Goal: Task Accomplishment & Management: Use online tool/utility

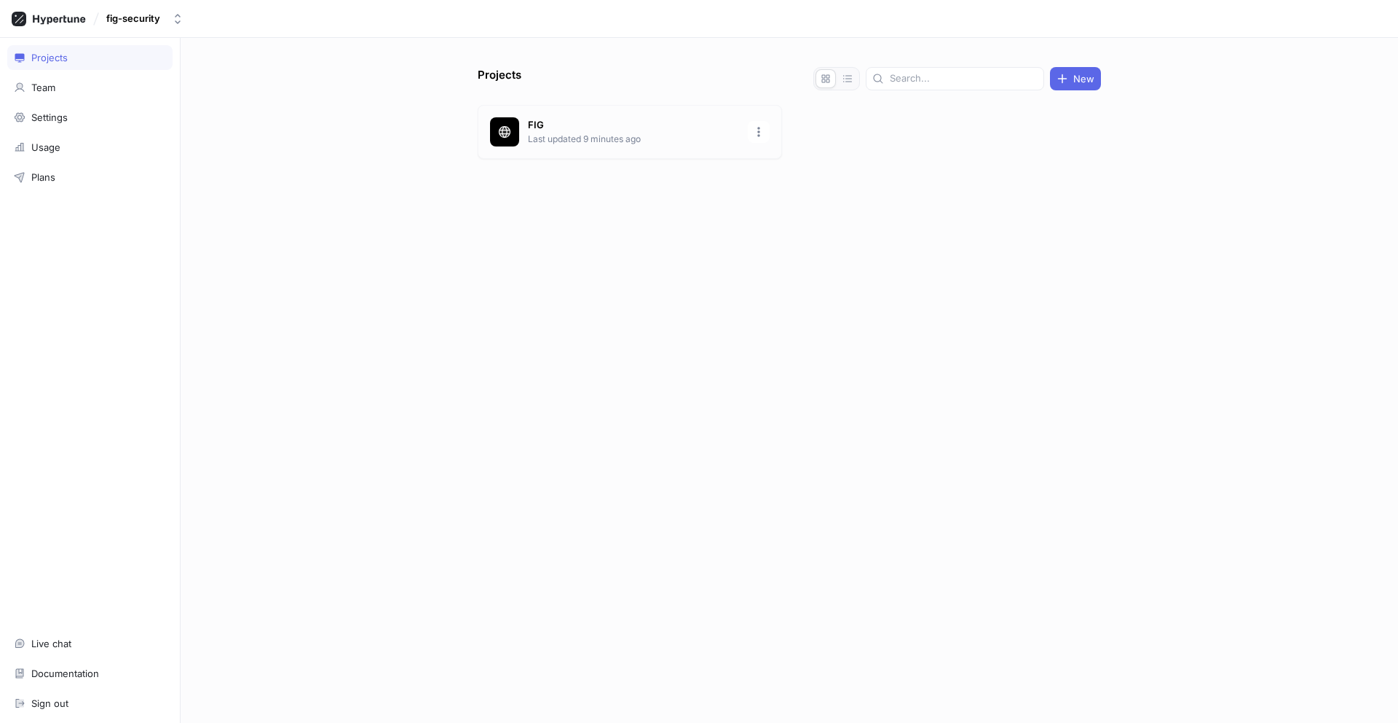
click at [578, 125] on p "FIG" at bounding box center [633, 125] width 211 height 15
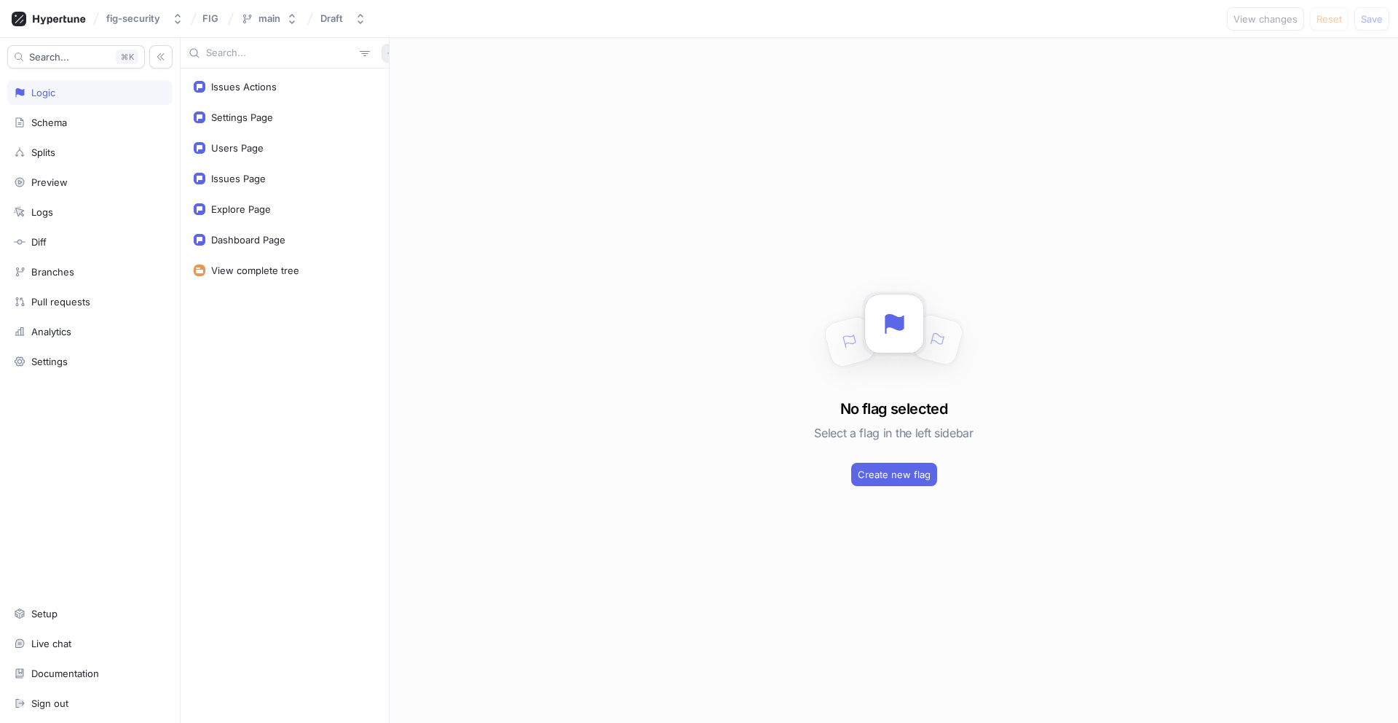
click at [387, 50] on icon "button" at bounding box center [391, 53] width 9 height 9
click at [401, 79] on p "Flag" at bounding box center [393, 81] width 19 height 15
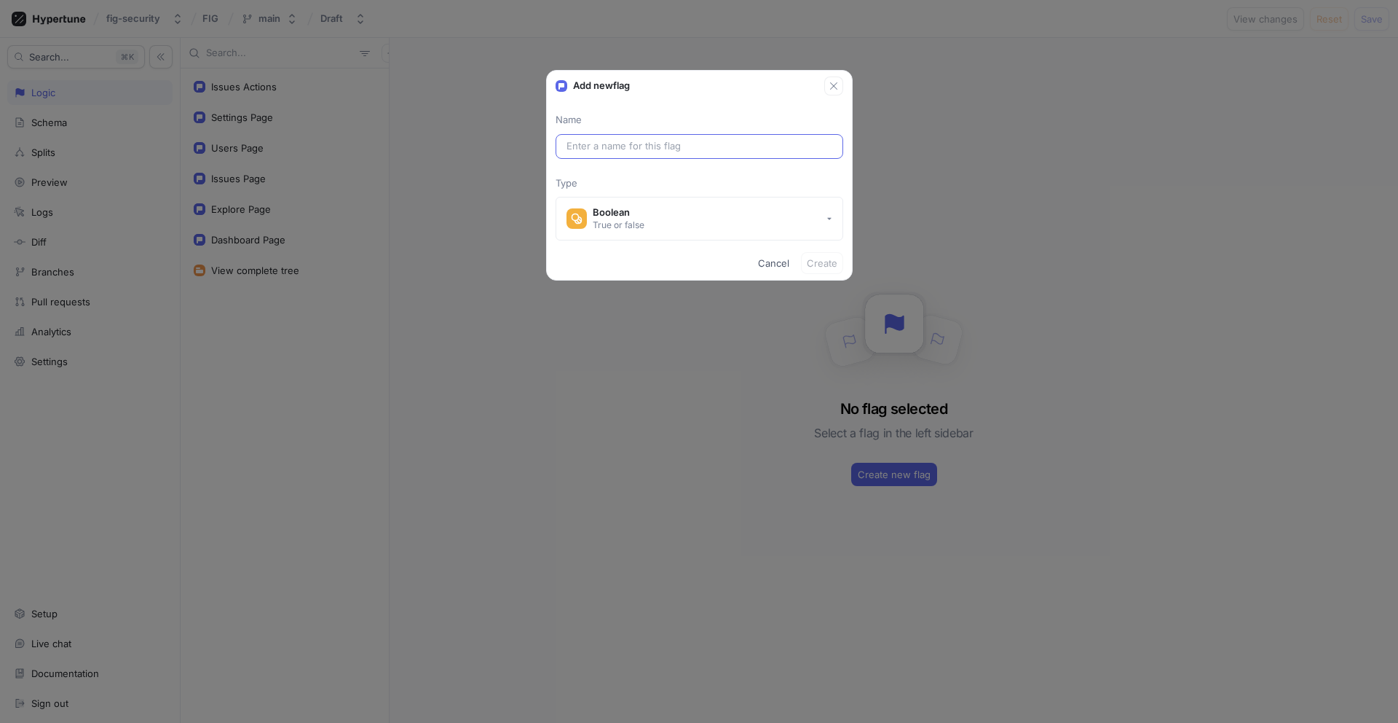
click at [651, 150] on input "text" at bounding box center [700, 146] width 266 height 15
click at [653, 146] on input "text" at bounding box center [700, 146] width 266 height 15
paste input "hide_perf_outcomes_overview"
type input "hide_perf_outcomes_overview"
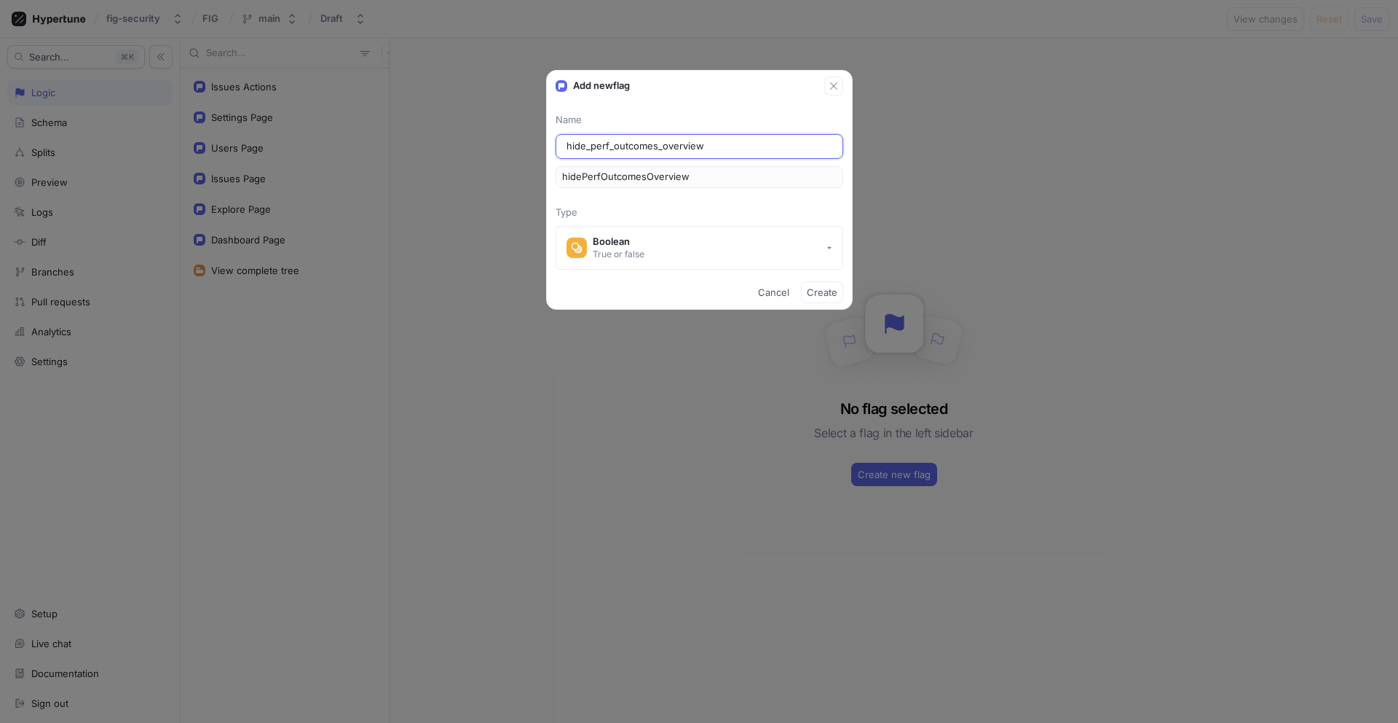
drag, startPoint x: 589, startPoint y: 147, endPoint x: 539, endPoint y: 146, distance: 49.5
click at [539, 146] on div "Add new flag Name hide_perf_outcomes_overview hidePerfOutcomesOverview Type Boo…" at bounding box center [699, 361] width 1398 height 723
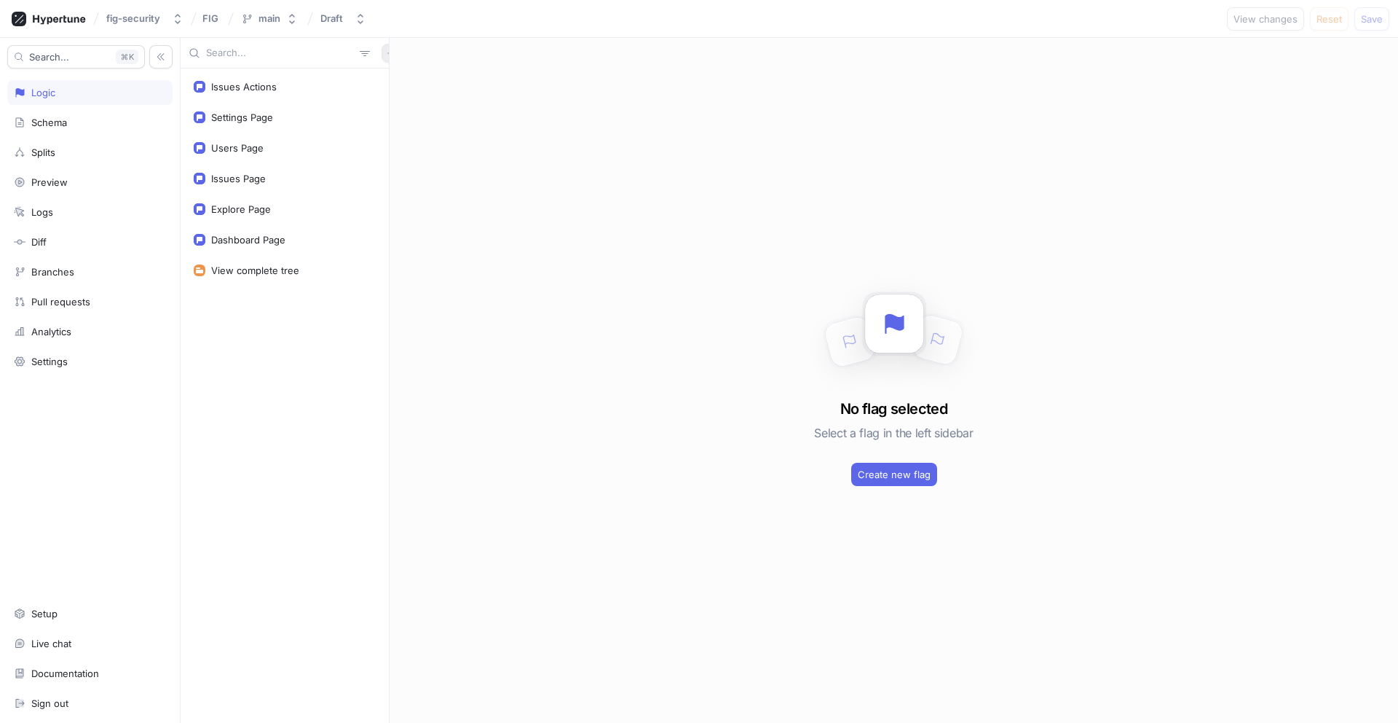
click at [387, 54] on icon "button" at bounding box center [391, 53] width 9 height 9
click at [412, 85] on div "Flag" at bounding box center [409, 81] width 86 height 25
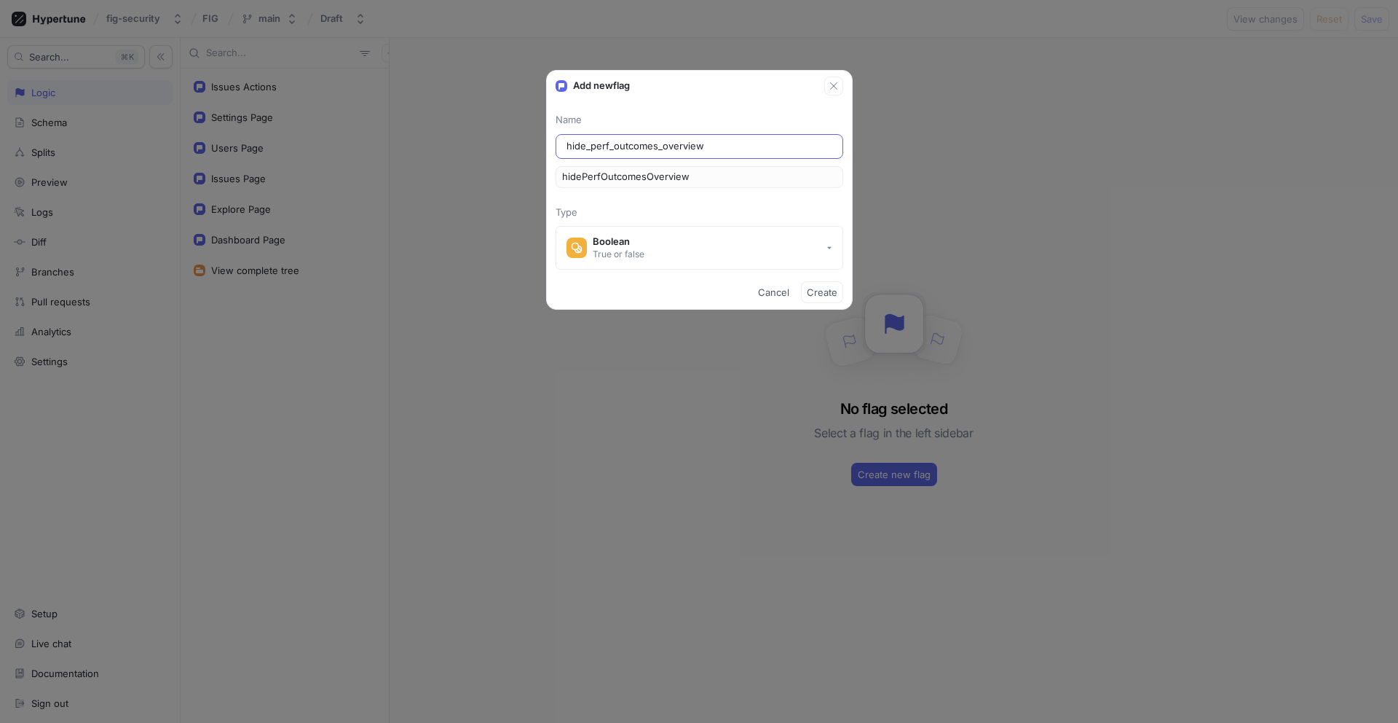
drag, startPoint x: 591, startPoint y: 149, endPoint x: 556, endPoint y: 149, distance: 35.0
click at [556, 149] on div "hide_perf_outcomes_overview" at bounding box center [700, 146] width 288 height 25
type input "\perf_outcomes_overview"
type input "\perfOutcomesOverview"
type input "perf_outcomes_overview"
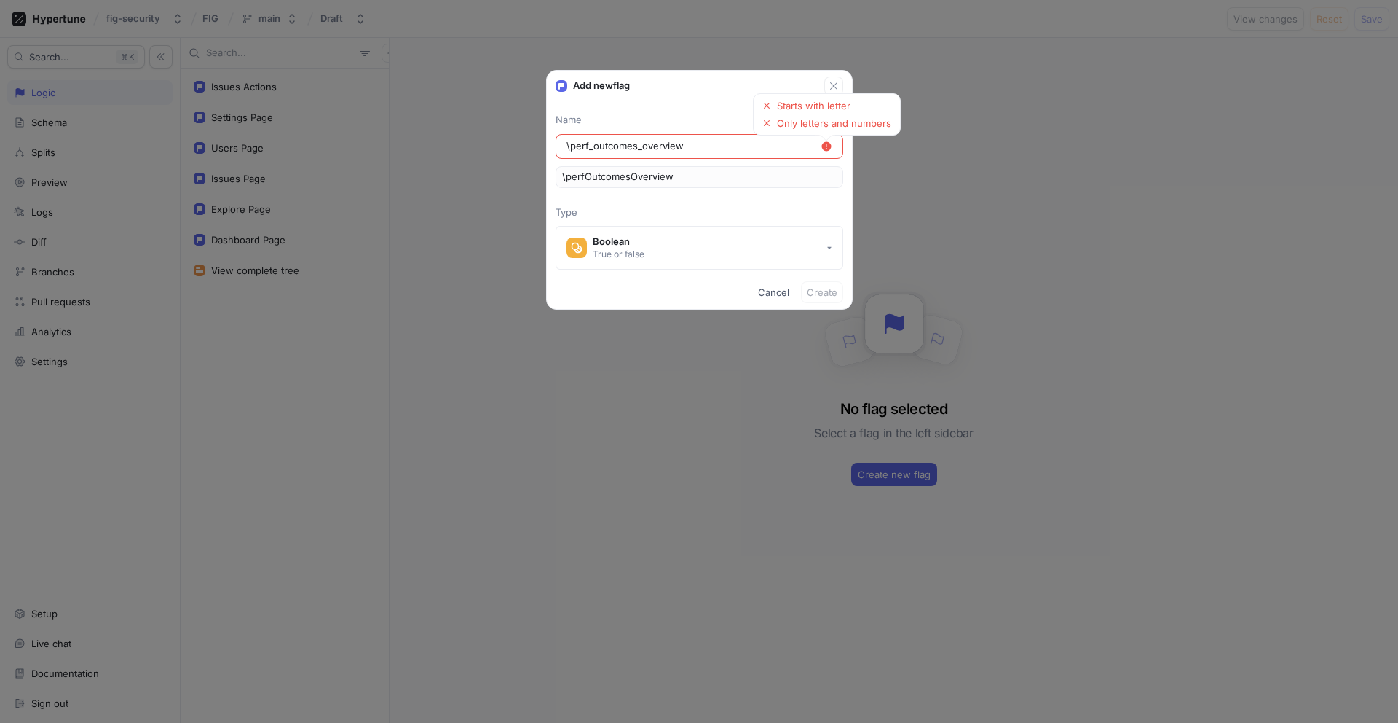
type input "perfOutcomesOverview"
type input "erf_outcomes_overview"
type input "erfOutcomesOverview"
type input "Perf_outcomes_overview"
type input "perfOutcomesOverview"
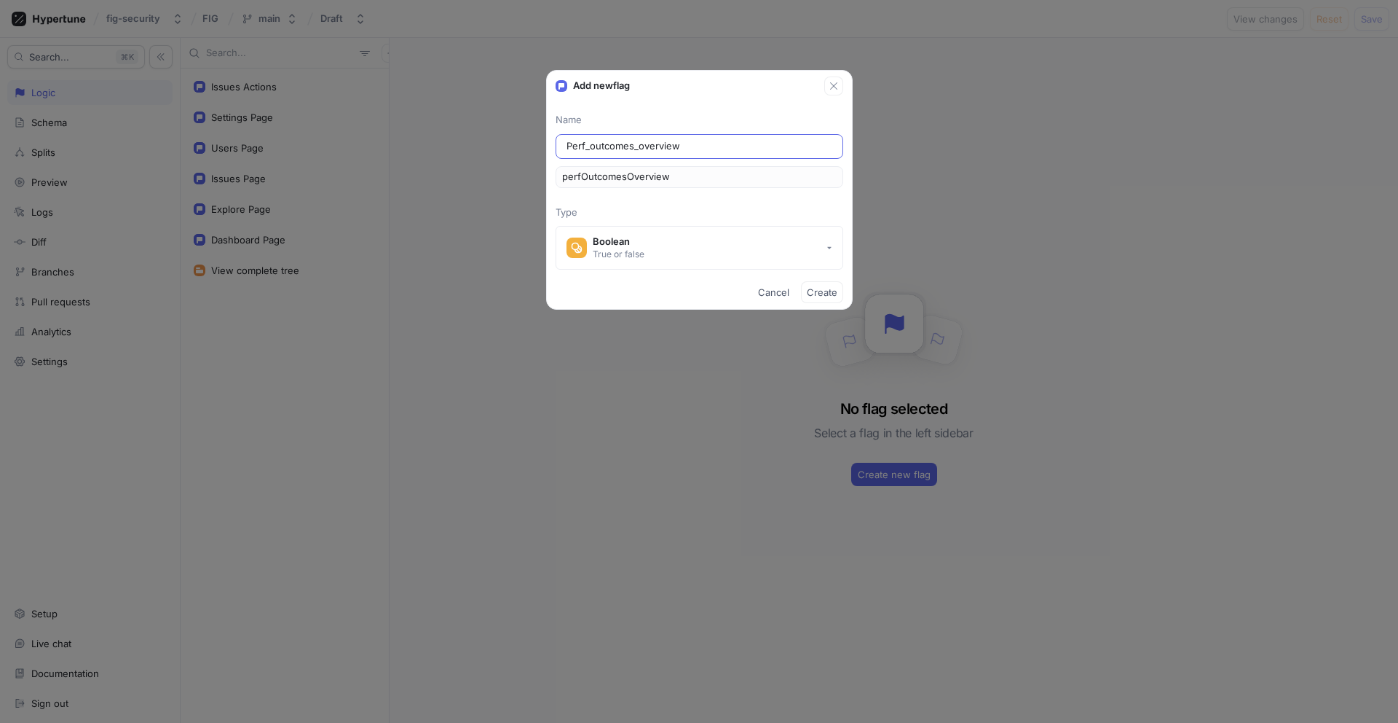
type input "Perfoutcomes_overview"
type input "perfoutcomesOverview"
type input "Perf outcomes_overview"
type input "perfOutcomesOverview"
type input "Perf outcomesoverview"
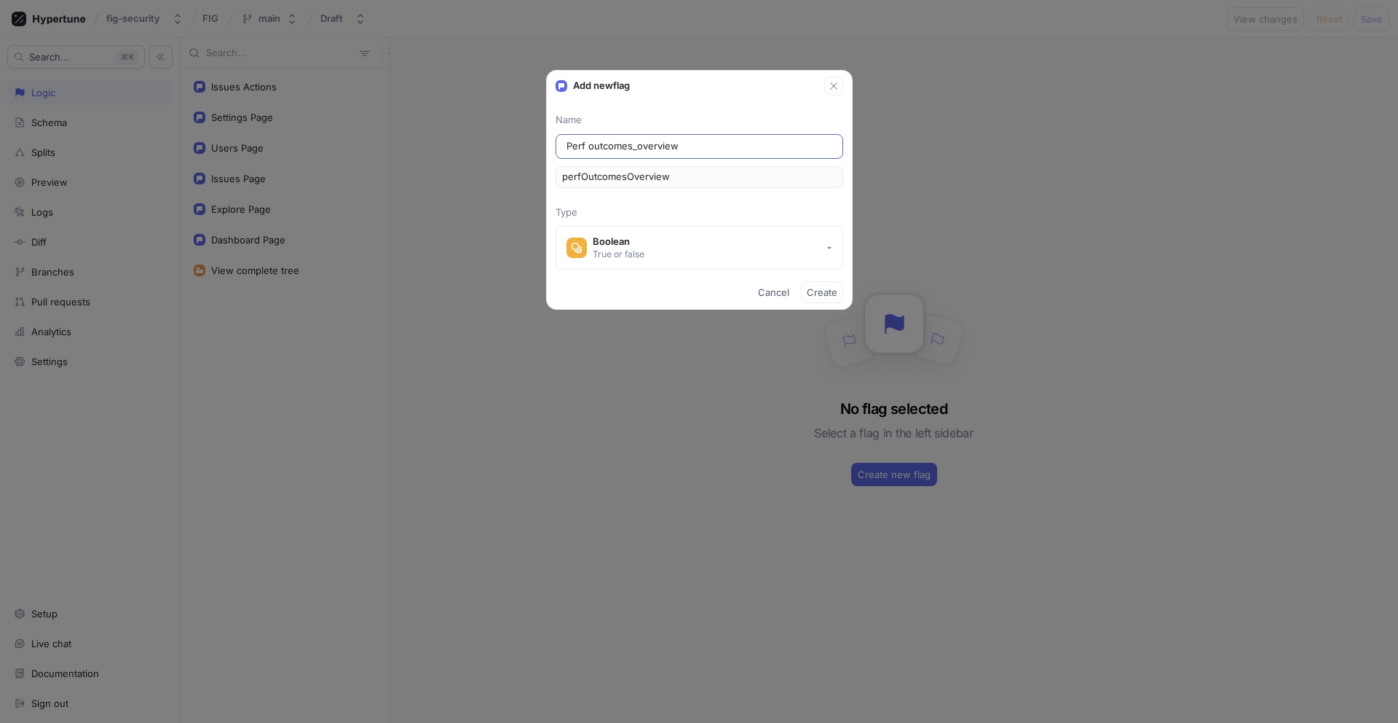
type input "perfOutcomesoverview"
type input "Perf outcomesoverviw"
type input "perfOutcomesoverviw"
type input "Perf outcomesovervi"
type input "perfOutcomesovervi"
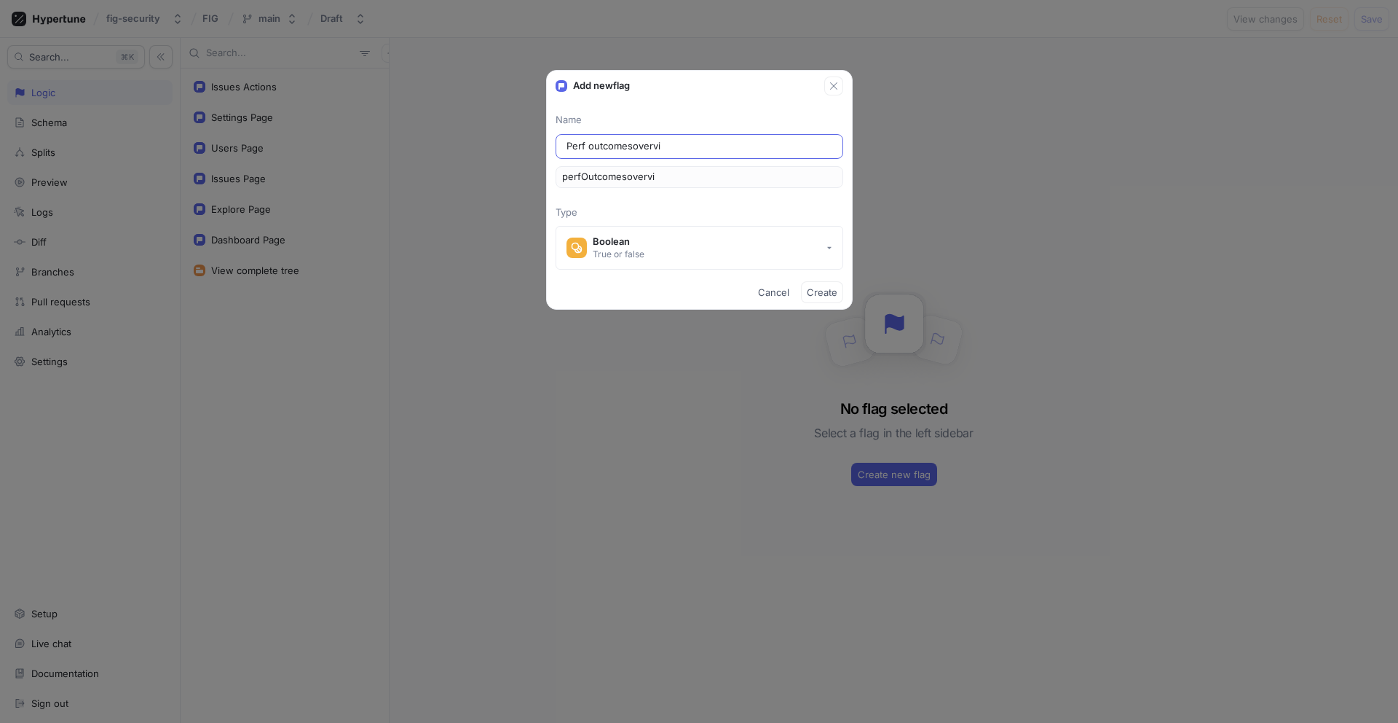
type input "Perf outcomesoverv"
type input "perfOutcomesoverv"
type input "Perf outcomesover"
type input "perfOutcomesover"
type input "Perf outcomesove"
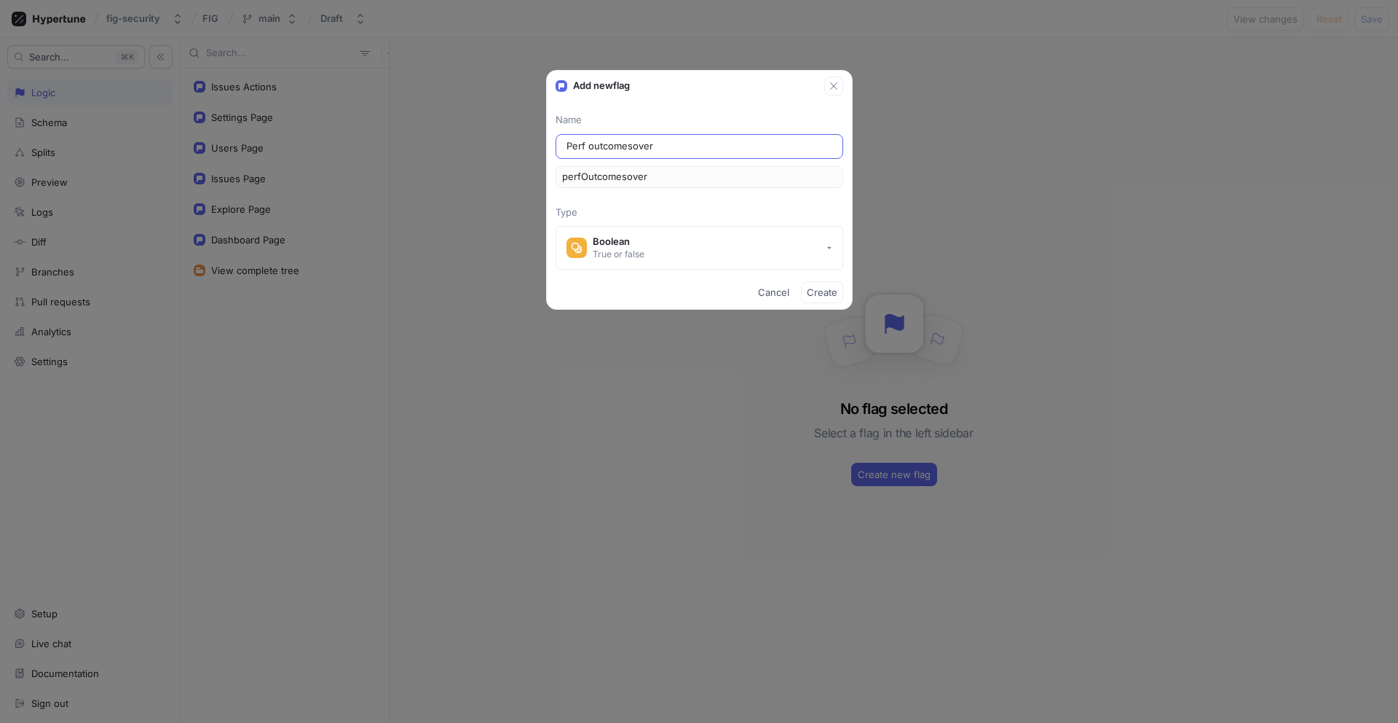
type input "perfOutcomesove"
type input "Perf outcomesov"
type input "perfOutcomesov"
type input "Perf outcomeso"
type input "perfOutcomeso"
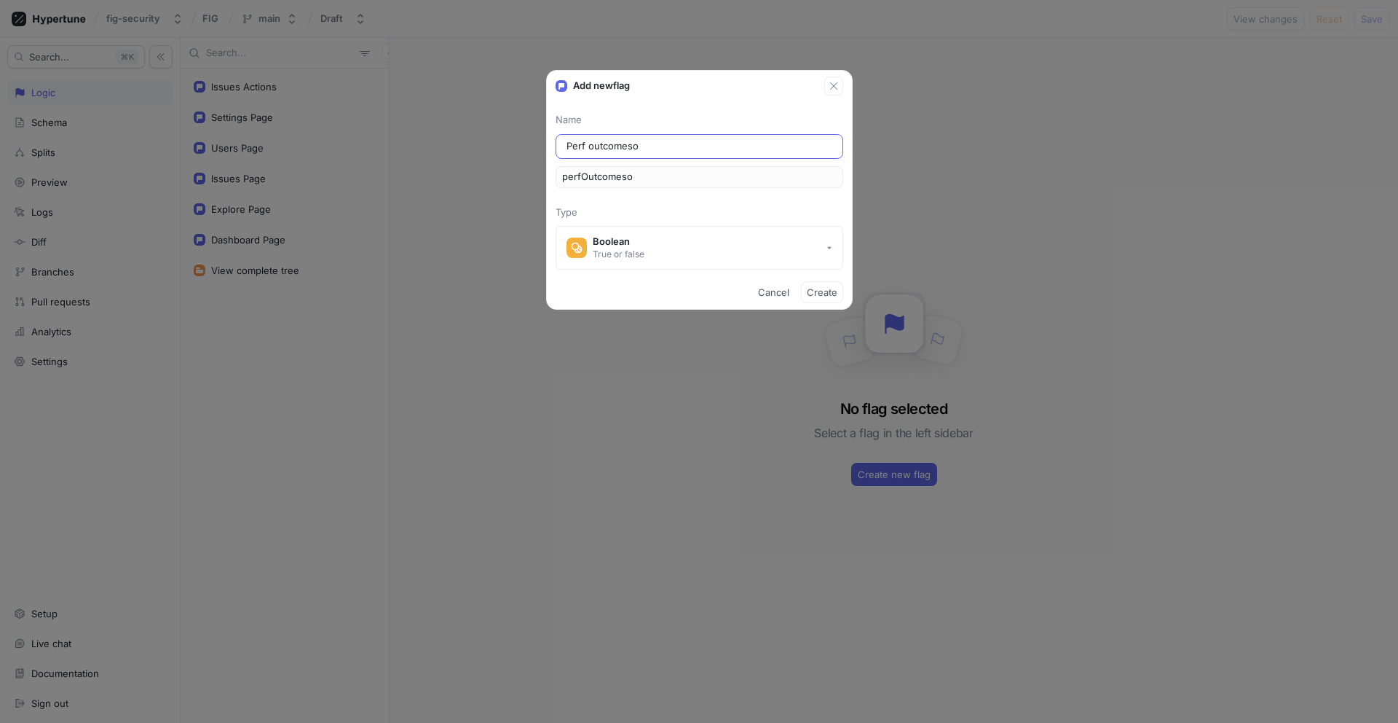
type input "Perf outcomes"
type input "perfOutcomes"
type input "Perf outcomes G"
type input "perfOutcomesG"
type input "Perf outcomes Gr"
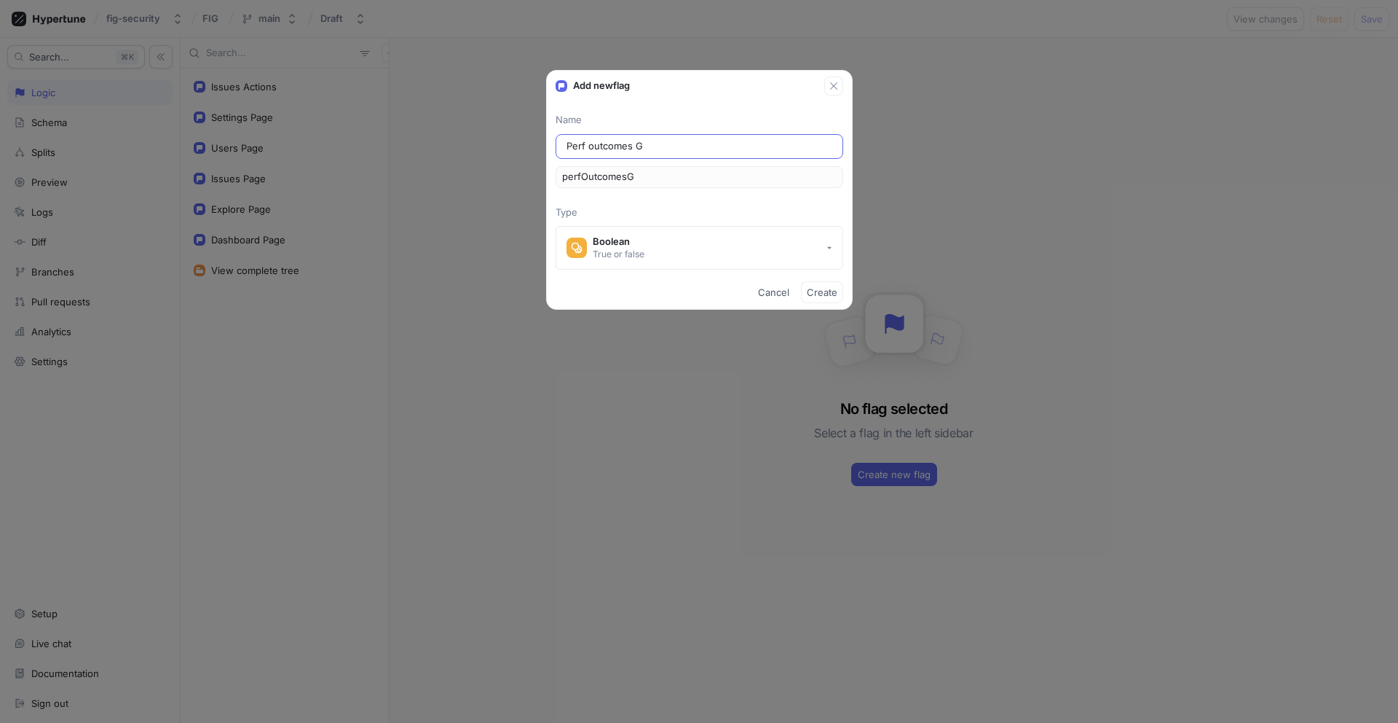
type input "perfOutcomesGr"
type input "Perf outcomes Gra"
type input "perfOutcomesGra"
type input "Perf outcomes Grap"
type input "perfOutcomesGrap"
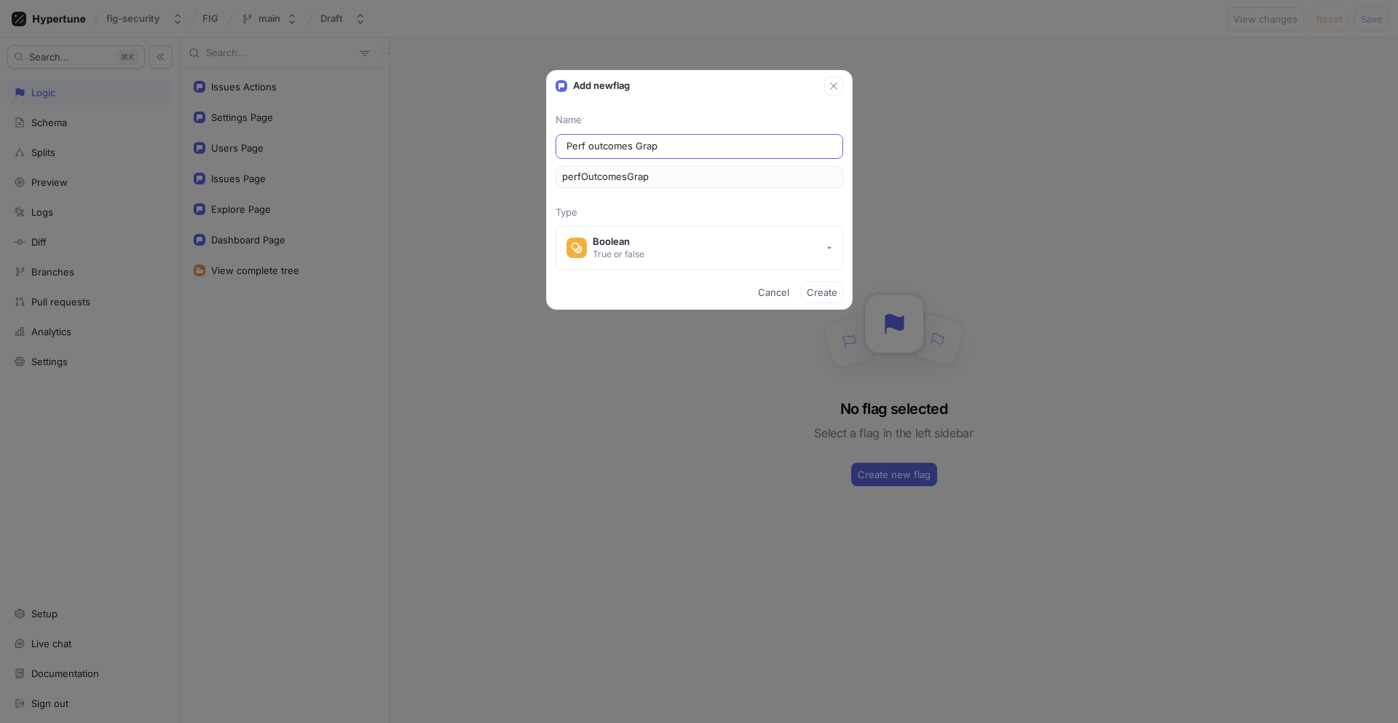
type input "Perf outcomes Graph"
type input "perfOutcomesGraph"
type input "Perf outcomes Graphs"
type input "perfOutcomesGraphs"
click at [594, 143] on input "Perf outcomes Graphs" at bounding box center [700, 146] width 266 height 15
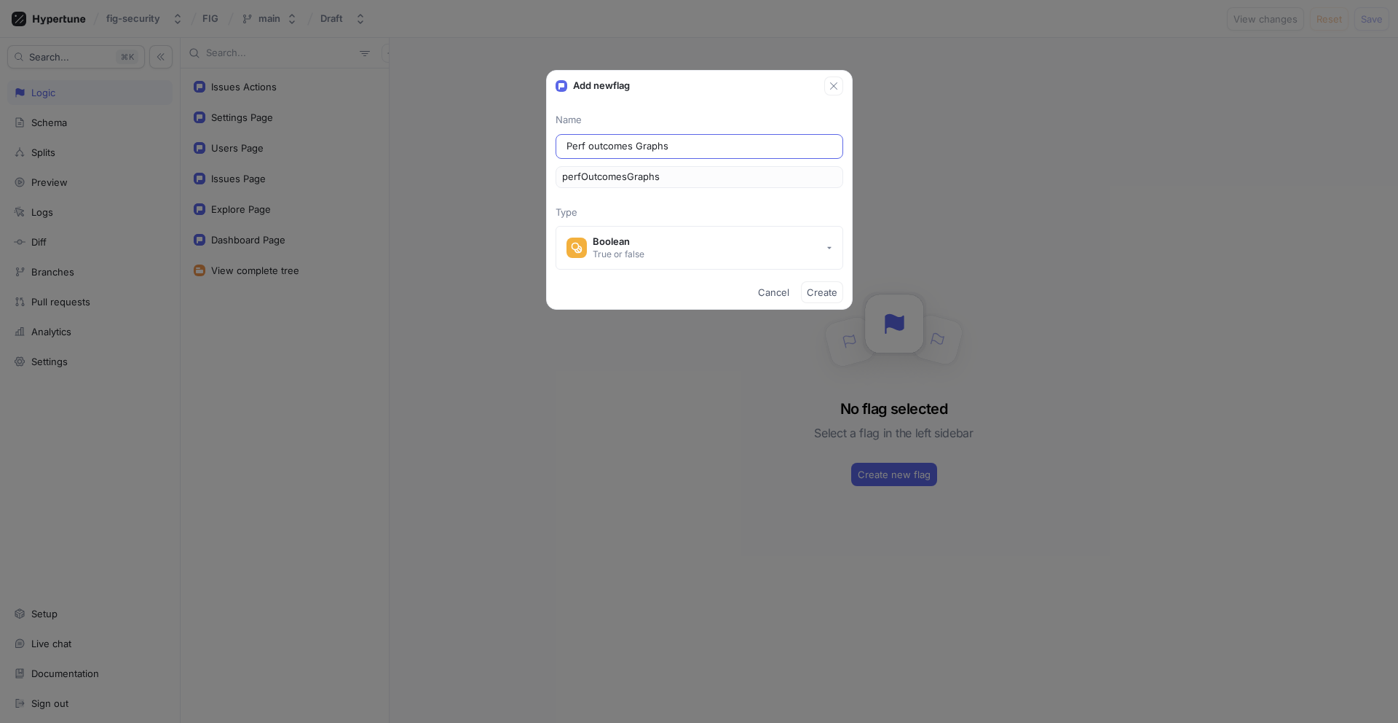
type input "Perf utcomes Graphs"
type input "perfUtcomesGraphs"
type input "Perf Outcomes Graphs"
type input "perfOutcomesGraphs"
type input "Perf-Outcomes Graphs"
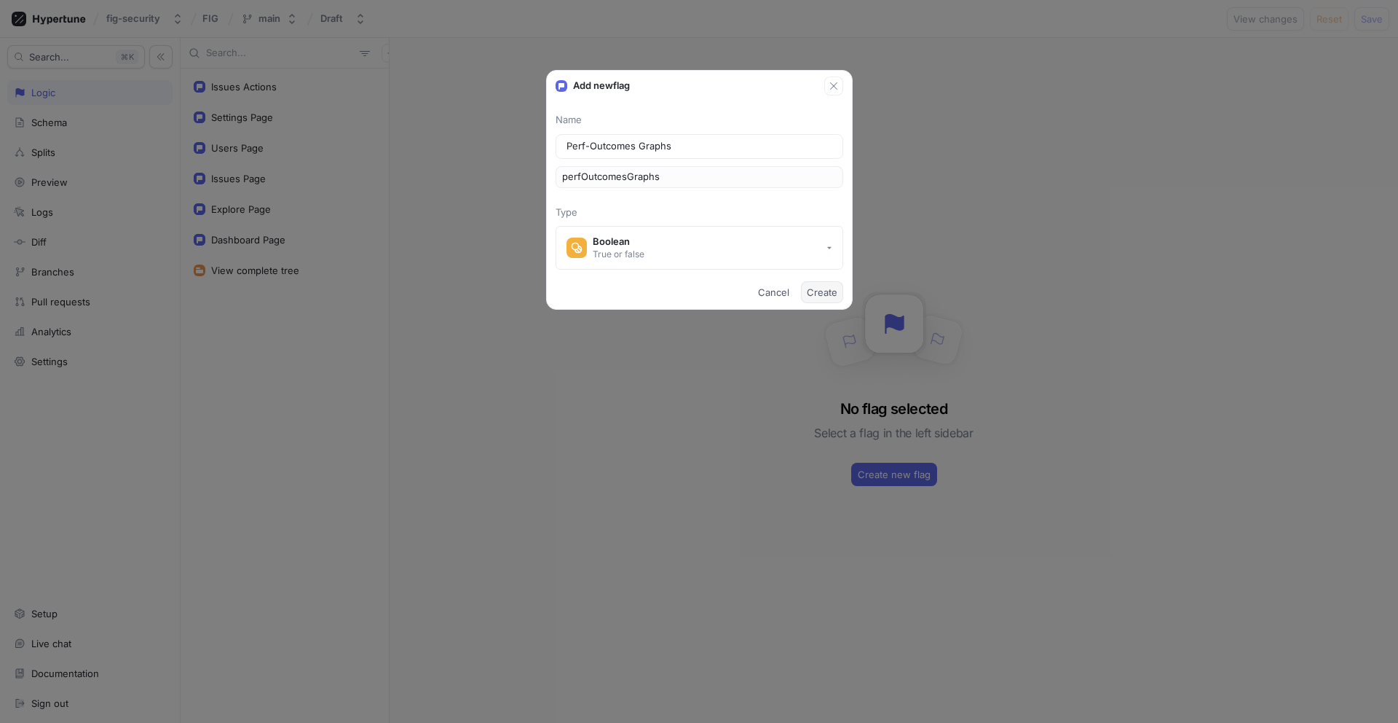
click at [829, 291] on span "Create" at bounding box center [822, 292] width 31 height 9
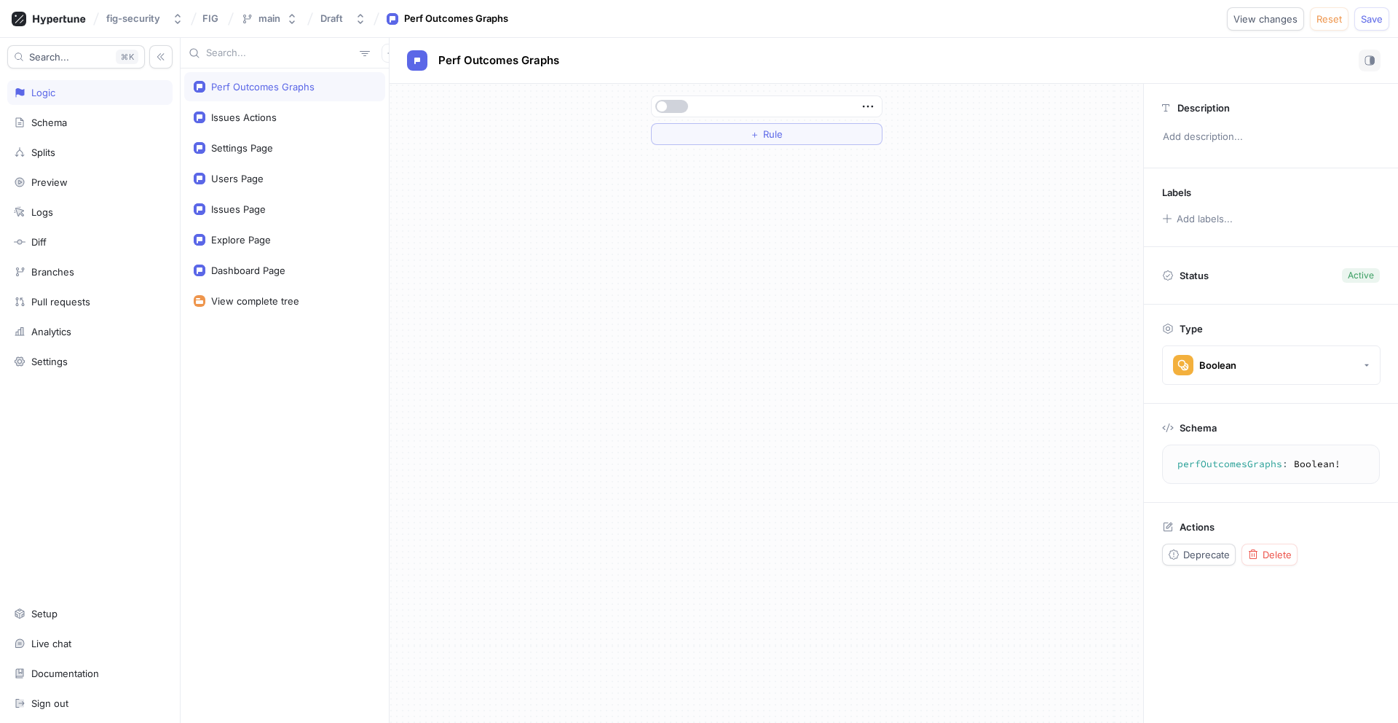
click at [671, 110] on button "button" at bounding box center [672, 106] width 33 height 13
click at [819, 140] on button "＋ Rule" at bounding box center [767, 134] width 232 height 22
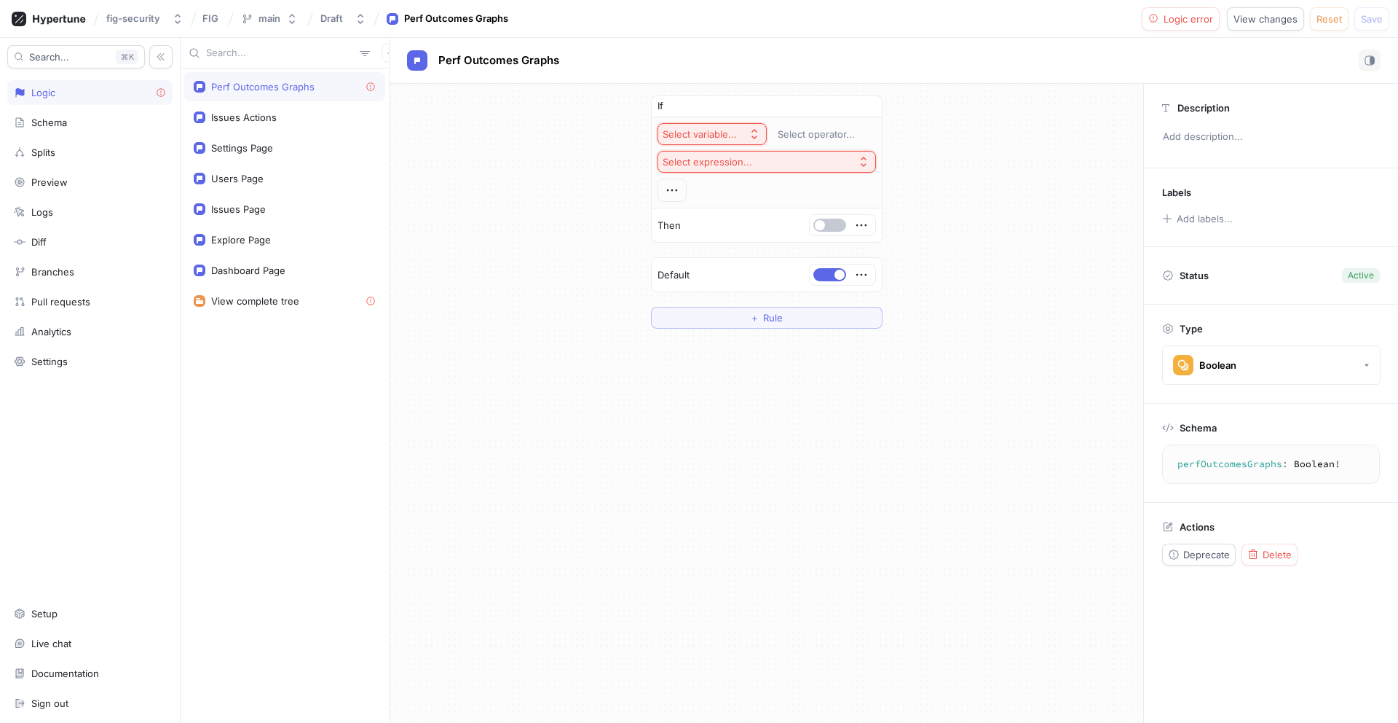
click at [909, 183] on div "If Select variable... Select operator... Select expression... Then Default ＋ Ru…" at bounding box center [767, 212] width 754 height 256
click at [869, 103] on icon "button" at bounding box center [866, 106] width 9 height 9
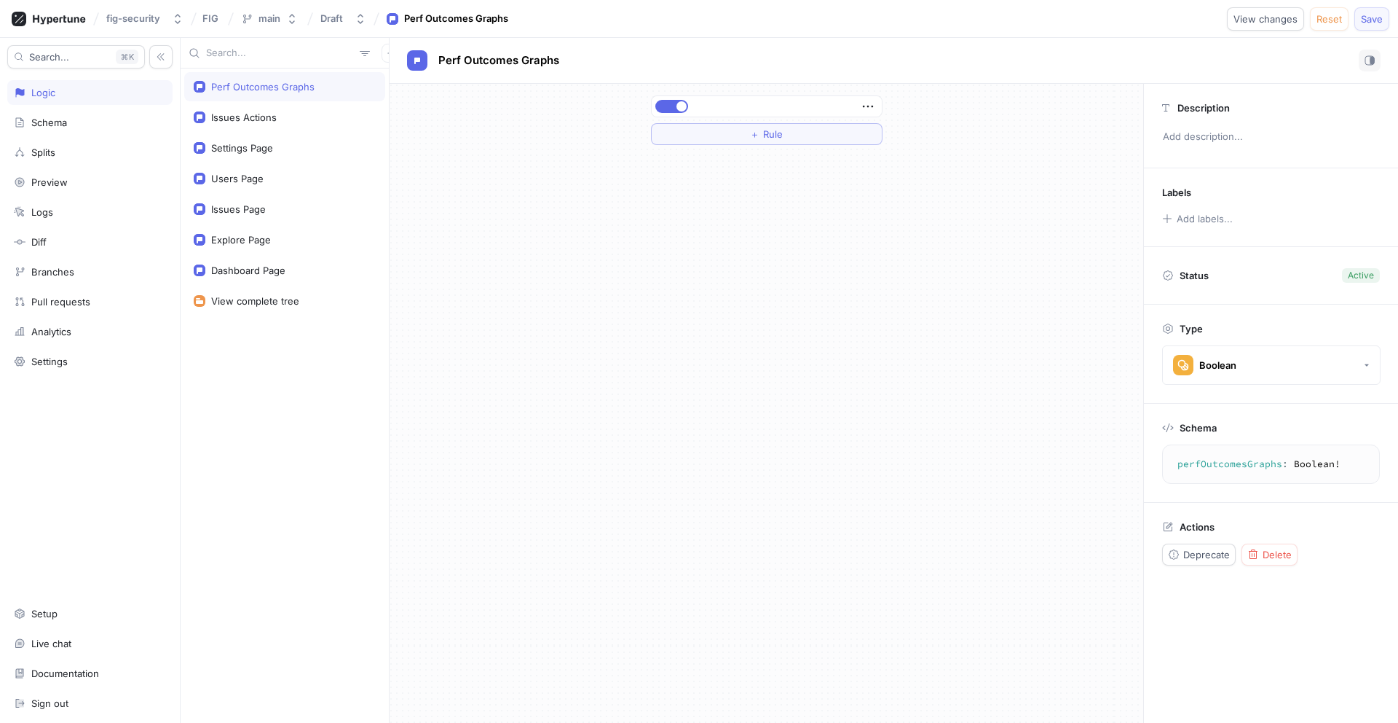
click at [1374, 20] on span "Save" at bounding box center [1372, 19] width 22 height 9
click at [1253, 467] on textarea "perfOutcomesGraphs: Boolean!" at bounding box center [1271, 464] width 205 height 26
click at [666, 109] on button "button" at bounding box center [672, 106] width 33 height 13
click at [1378, 15] on span "Save" at bounding box center [1372, 19] width 22 height 9
